Goal: Task Accomplishment & Management: Use online tool/utility

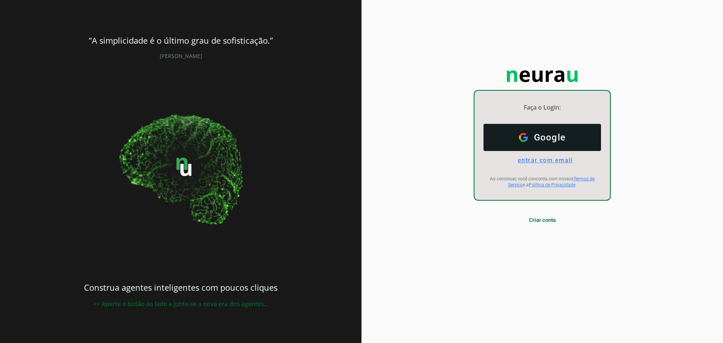
click at [556, 160] on span "entrar com email" at bounding box center [542, 160] width 61 height 7
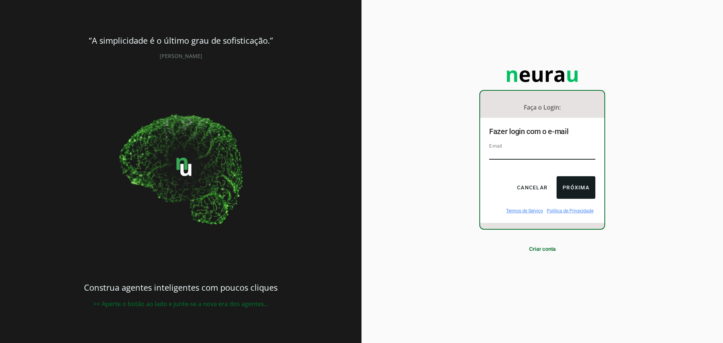
click at [544, 151] on input "email" at bounding box center [542, 155] width 106 height 10
type input "[EMAIL_ADDRESS][DOMAIN_NAME]"
click at [582, 186] on button "Próxima" at bounding box center [576, 187] width 39 height 23
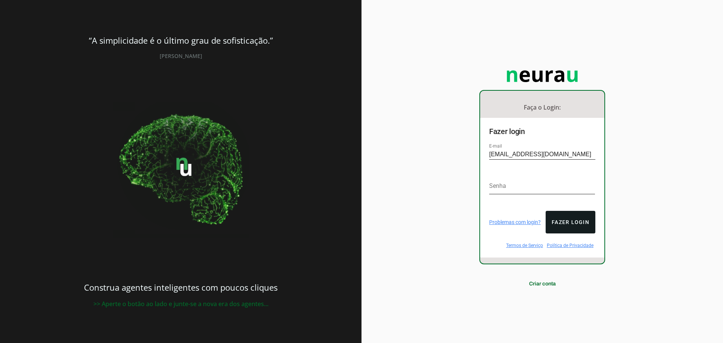
click at [404, 213] on div "Faça o Login: dashboard Ir para o dashboard Fazer login E-mail [EMAIL_ADDRESS][…" at bounding box center [543, 171] width 362 height 343
click at [386, 180] on div "Faça o Login: dashboard Ir para o dashboard Fazer login E-mail [EMAIL_ADDRESS][…" at bounding box center [543, 171] width 362 height 343
drag, startPoint x: 561, startPoint y: 155, endPoint x: 472, endPoint y: 155, distance: 88.1
click at [473, 155] on div "Faça o Login: dashboard Ir para o dashboard Fazer login E-mail [EMAIL_ADDRESS][…" at bounding box center [543, 171] width 362 height 343
type input "[EMAIL_ADDRESS][DOMAIN_NAME]"
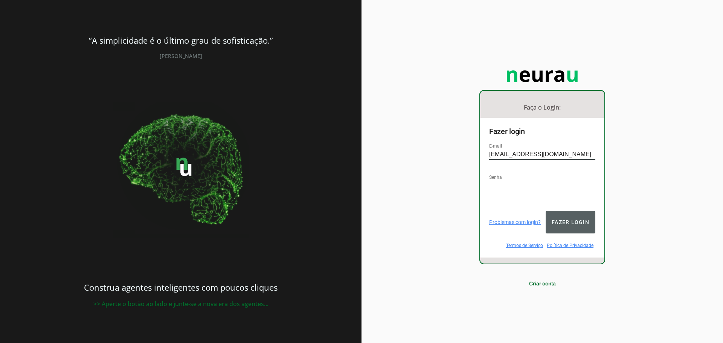
click at [573, 220] on button "Fazer login" at bounding box center [571, 222] width 50 height 23
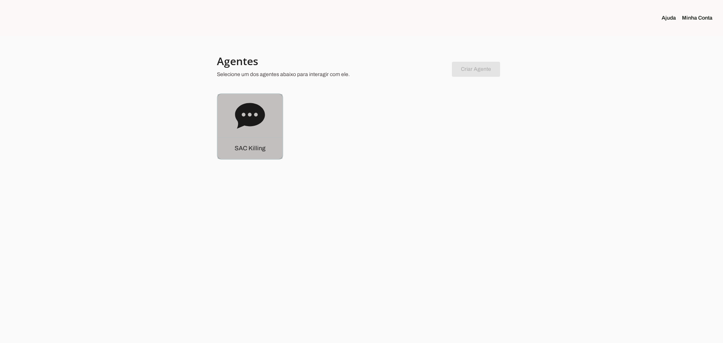
click at [246, 113] on icon at bounding box center [250, 116] width 30 height 26
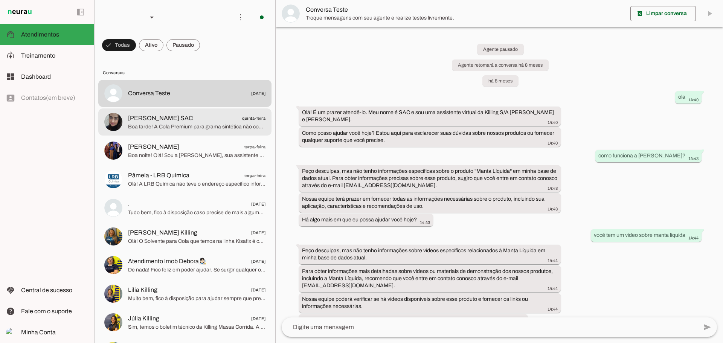
scroll to position [6509, 0]
